Goal: Check status: Check status

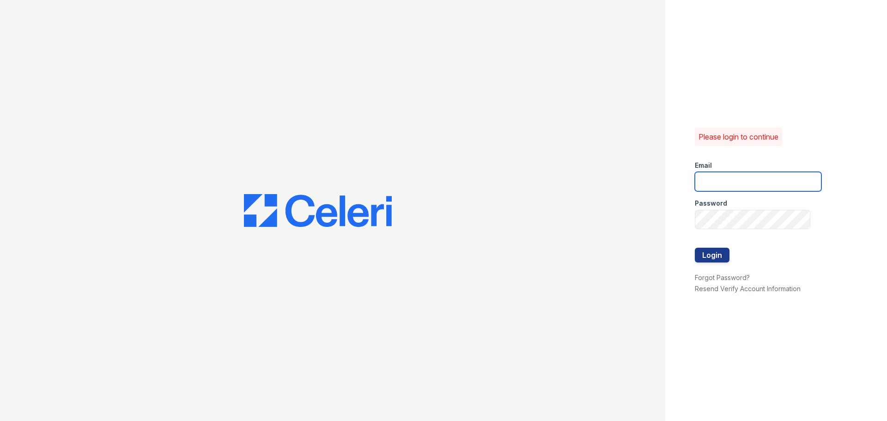
type input "residence2@cafmanagement.com"
click at [709, 245] on div at bounding box center [758, 238] width 127 height 18
click at [710, 257] on button "Login" at bounding box center [712, 255] width 35 height 15
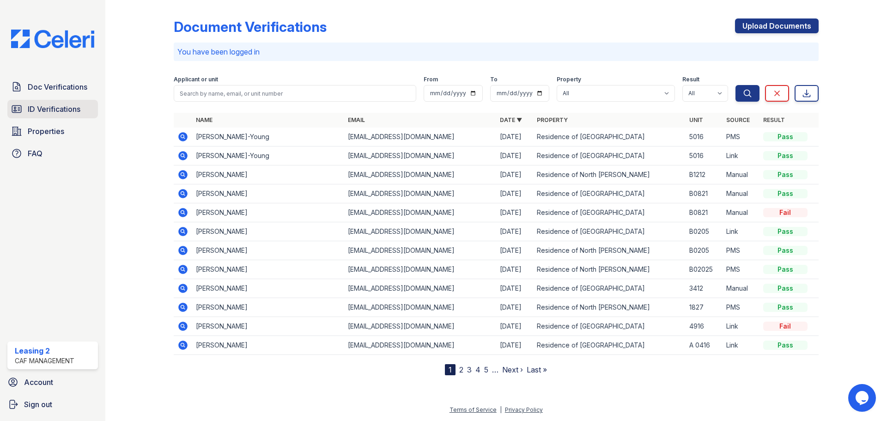
click at [83, 103] on link "ID Verifications" at bounding box center [52, 109] width 91 height 18
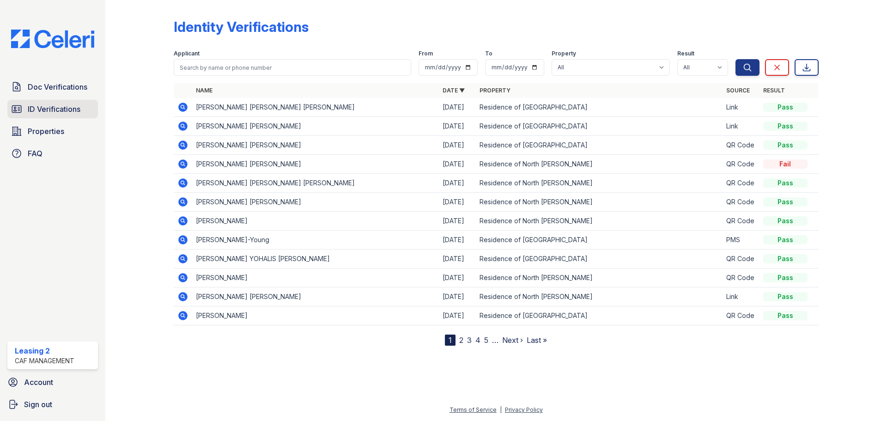
click at [48, 109] on span "ID Verifications" at bounding box center [54, 108] width 53 height 11
click at [55, 89] on span "Doc Verifications" at bounding box center [58, 86] width 60 height 11
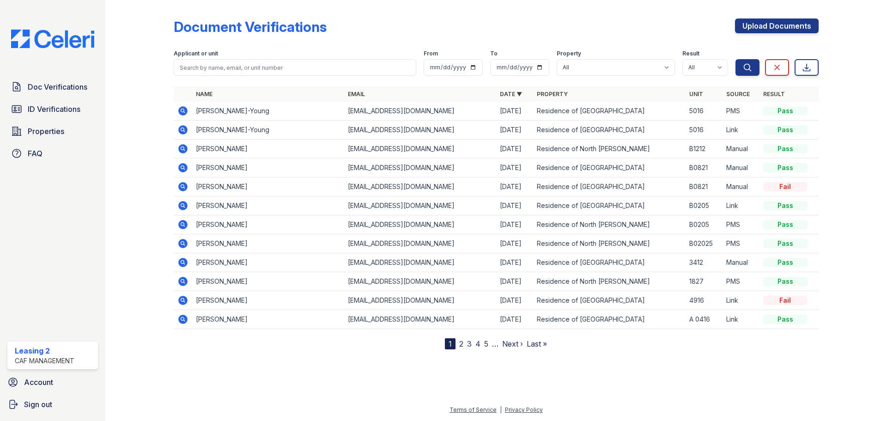
click at [60, 105] on span "ID Verifications" at bounding box center [54, 108] width 53 height 11
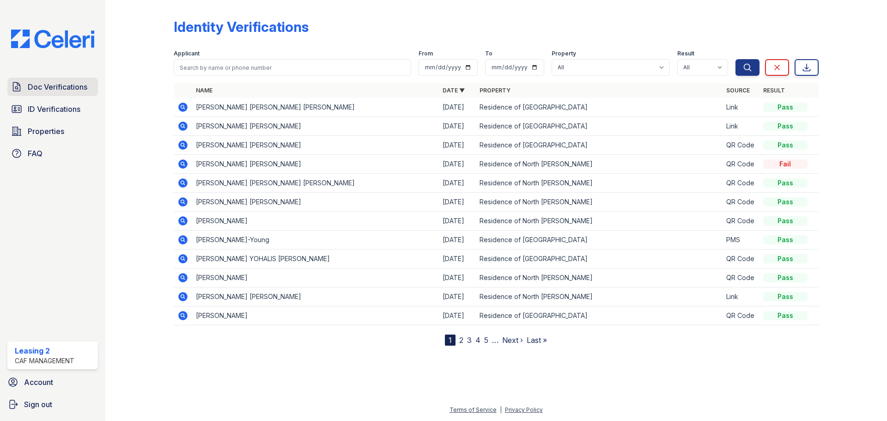
click at [67, 87] on span "Doc Verifications" at bounding box center [58, 86] width 60 height 11
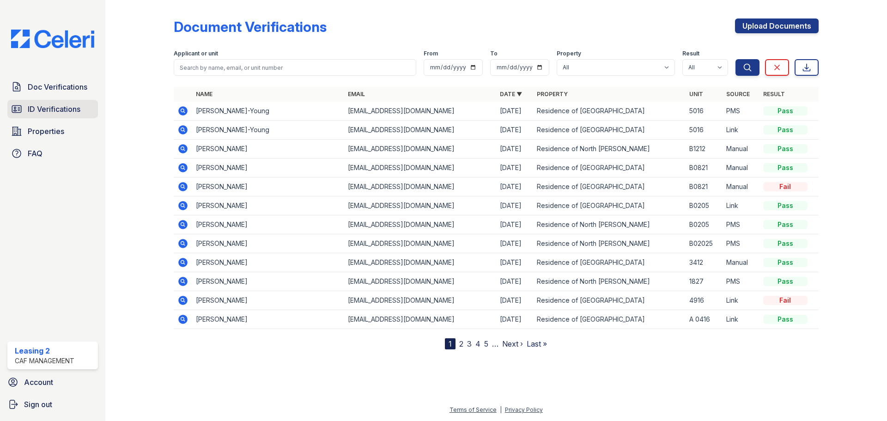
click at [79, 115] on link "ID Verifications" at bounding box center [52, 109] width 91 height 18
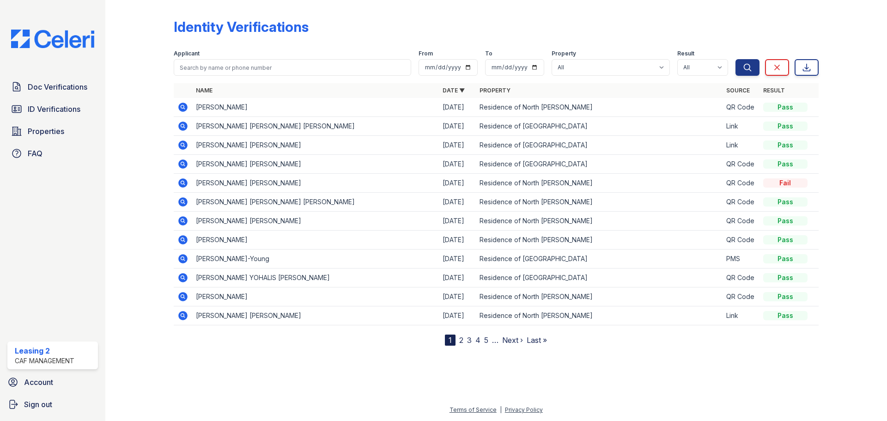
click at [182, 107] on icon at bounding box center [182, 106] width 2 height 2
